Goal: Task Accomplishment & Management: Complete application form

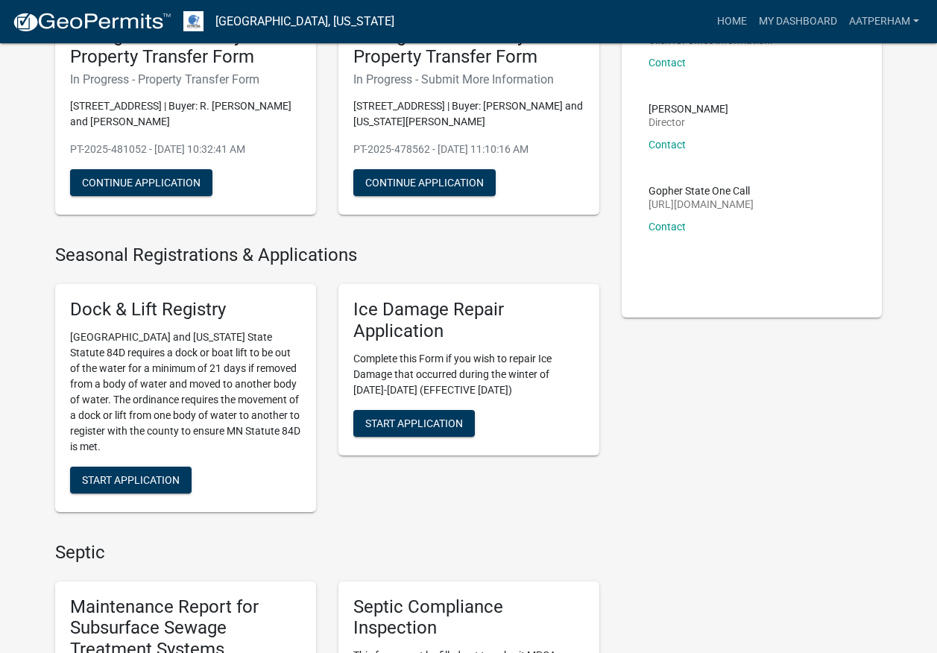
scroll to position [522, 0]
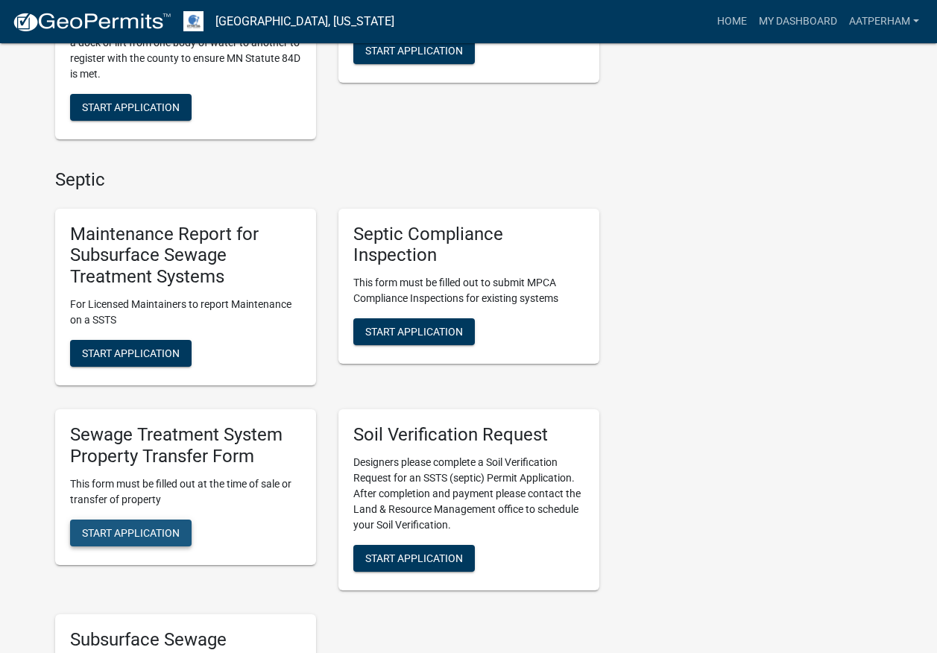
click at [145, 533] on span "Start Application" at bounding box center [131, 533] width 98 height 12
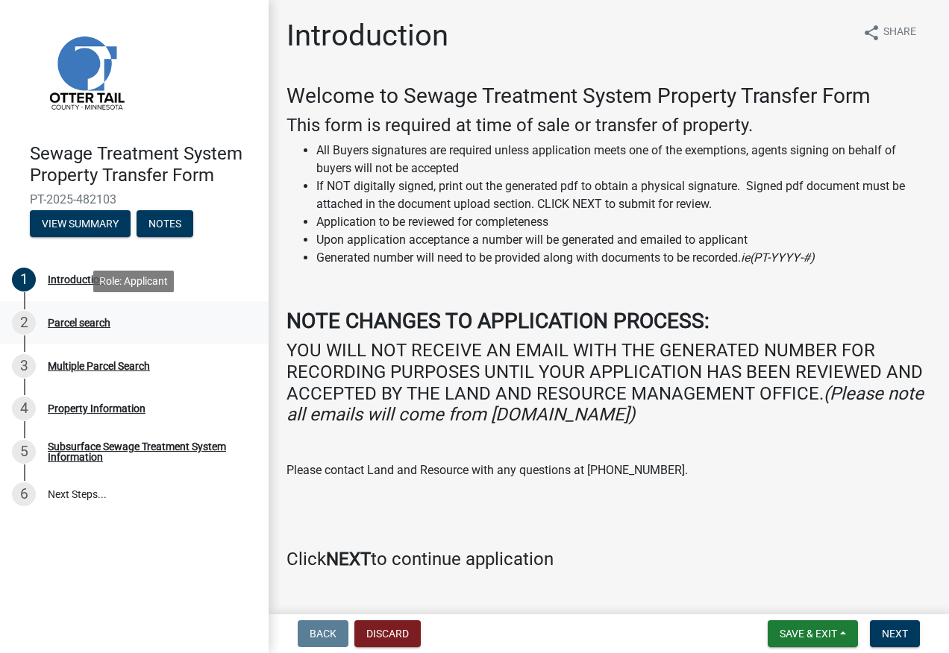
click at [86, 322] on div "Parcel search" at bounding box center [79, 323] width 63 height 10
click at [62, 312] on div "2 Parcel search" at bounding box center [128, 323] width 233 height 24
click at [84, 323] on div "Parcel search" at bounding box center [79, 323] width 63 height 10
click at [903, 633] on span "Next" at bounding box center [895, 634] width 26 height 12
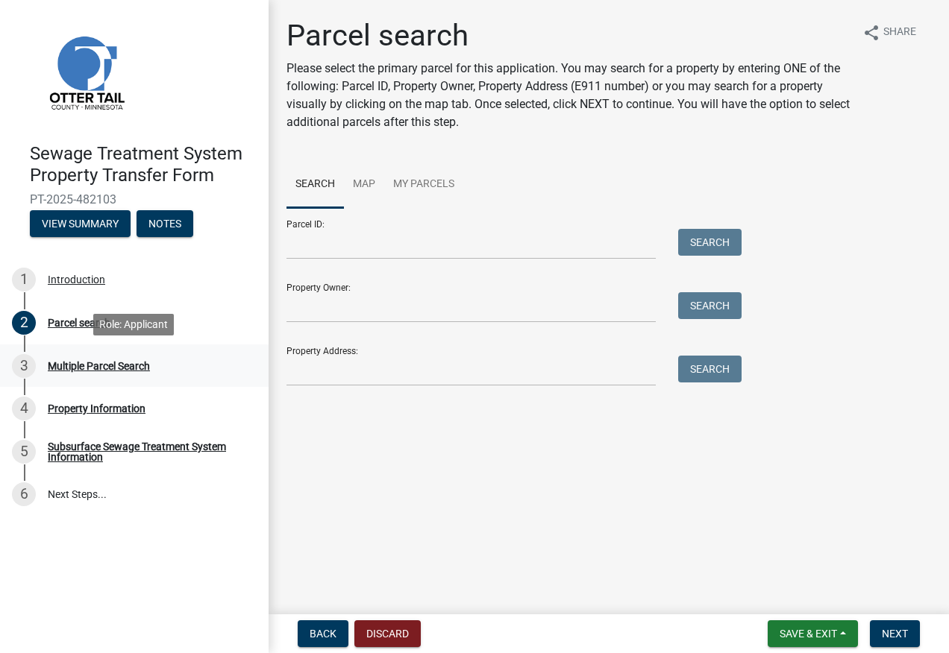
click at [72, 361] on div "Multiple Parcel Search" at bounding box center [99, 366] width 102 height 10
drag, startPoint x: 99, startPoint y: 356, endPoint x: 92, endPoint y: 365, distance: 11.6
click at [92, 365] on div "3 Multiple Parcel Search" at bounding box center [128, 366] width 233 height 24
click at [92, 365] on div "Multiple Parcel Search" at bounding box center [99, 366] width 102 height 10
click at [79, 366] on div "Multiple Parcel Search" at bounding box center [99, 366] width 102 height 10
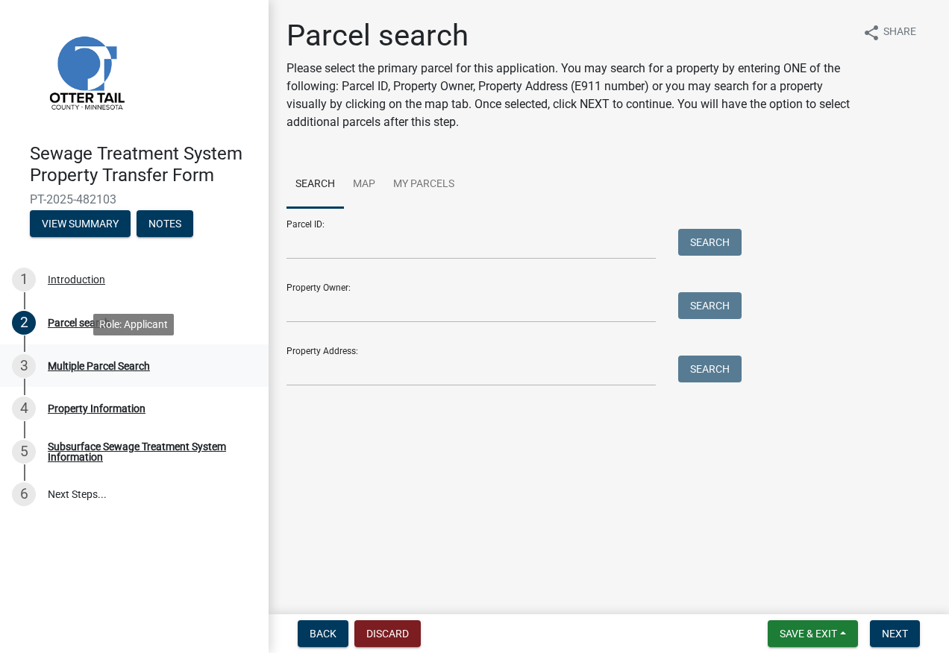
click at [29, 363] on div "3" at bounding box center [24, 366] width 24 height 24
click at [68, 405] on div "Property Information" at bounding box center [97, 408] width 98 height 10
